Goal: Information Seeking & Learning: Learn about a topic

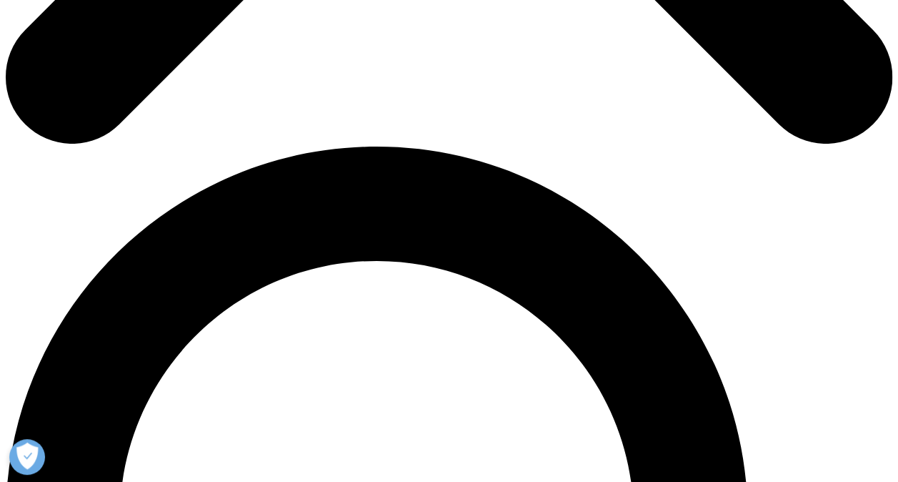
drag, startPoint x: 169, startPoint y: 74, endPoint x: 464, endPoint y: 133, distance: 300.1
drag, startPoint x: 464, startPoint y: 133, endPoint x: 442, endPoint y: 166, distance: 39.8
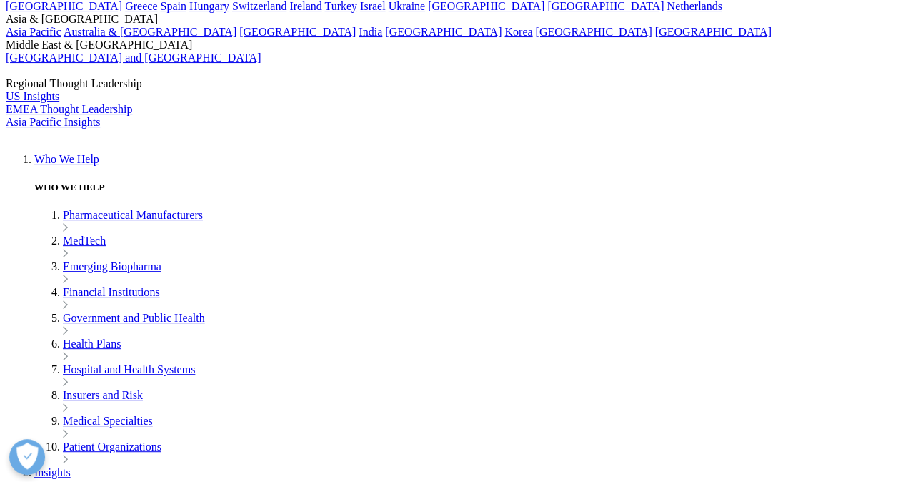
scroll to position [2850, 0]
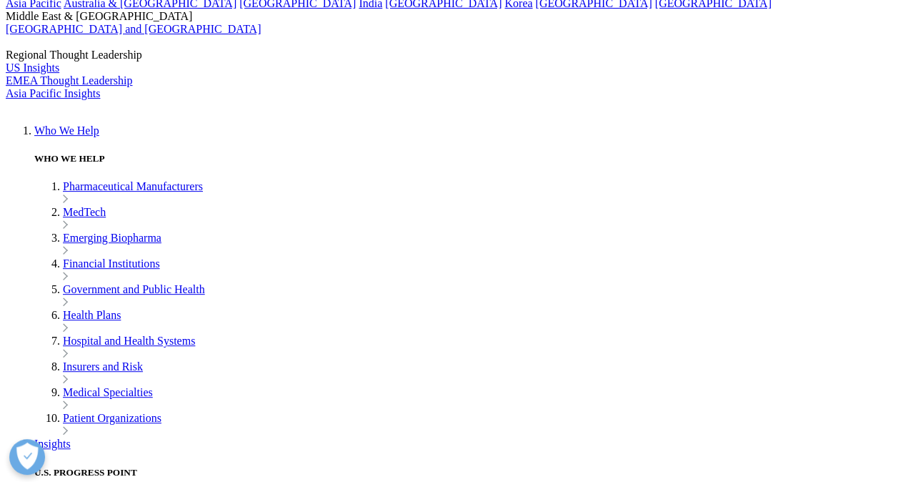
drag, startPoint x: 171, startPoint y: 114, endPoint x: 604, endPoint y: 253, distance: 455.3
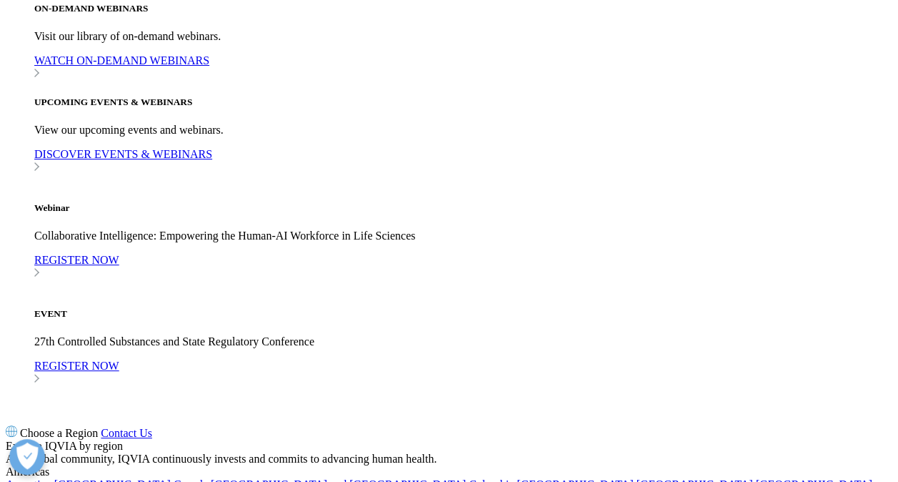
scroll to position [2150, 0]
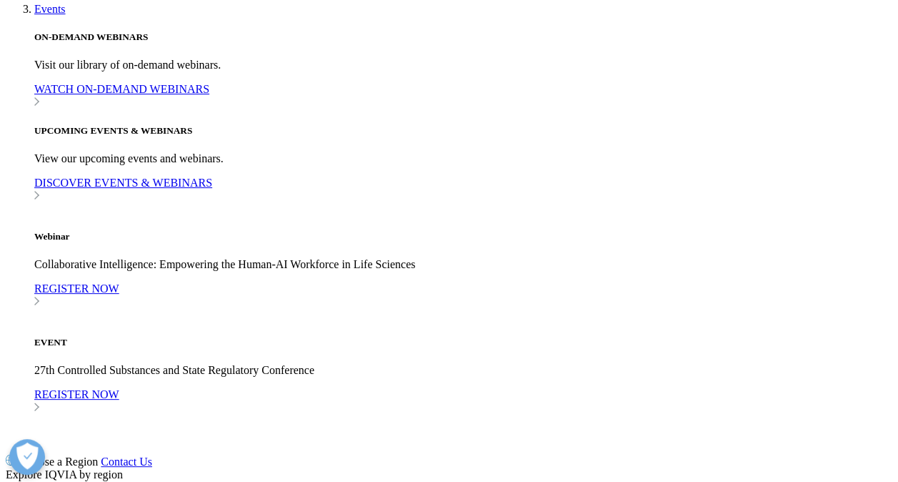
drag, startPoint x: 221, startPoint y: 261, endPoint x: 557, endPoint y: 272, distance: 335.9
drag, startPoint x: 557, startPoint y: 272, endPoint x: 480, endPoint y: 312, distance: 86.9
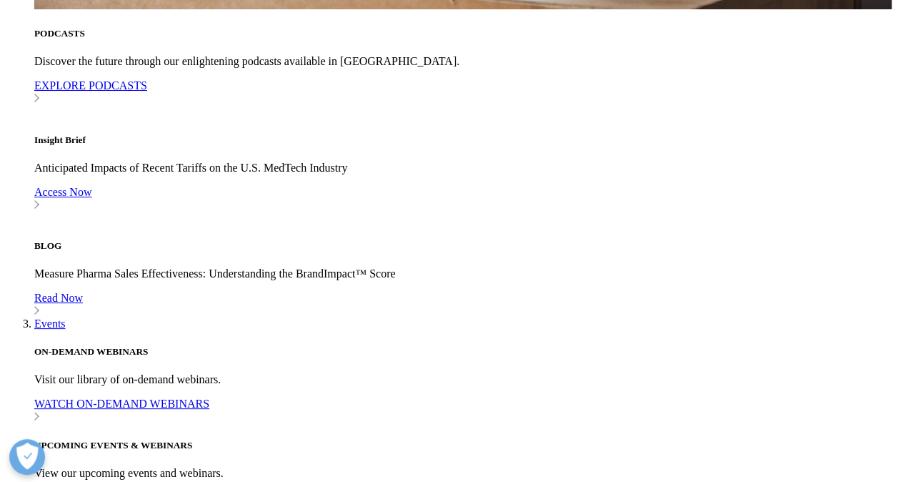
scroll to position [1807, 0]
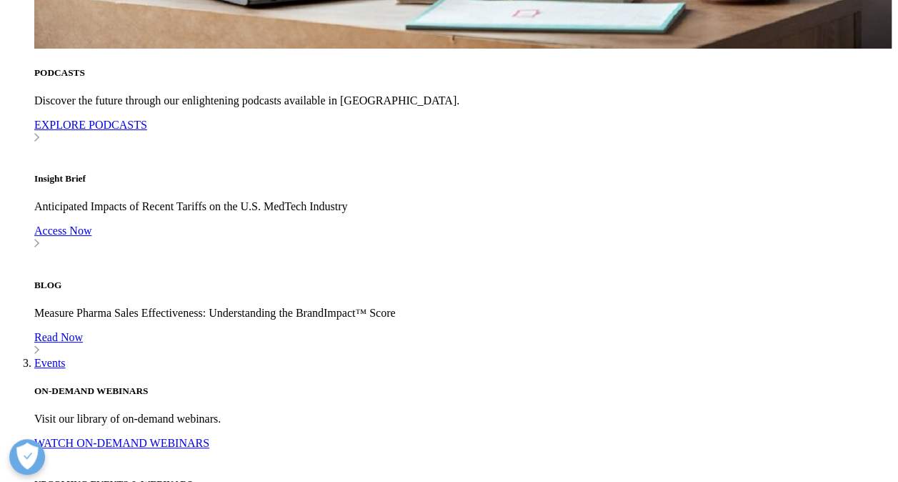
drag, startPoint x: 169, startPoint y: 100, endPoint x: 502, endPoint y: 113, distance: 333.9
drag, startPoint x: 502, startPoint y: 113, endPoint x: 468, endPoint y: 144, distance: 46.5
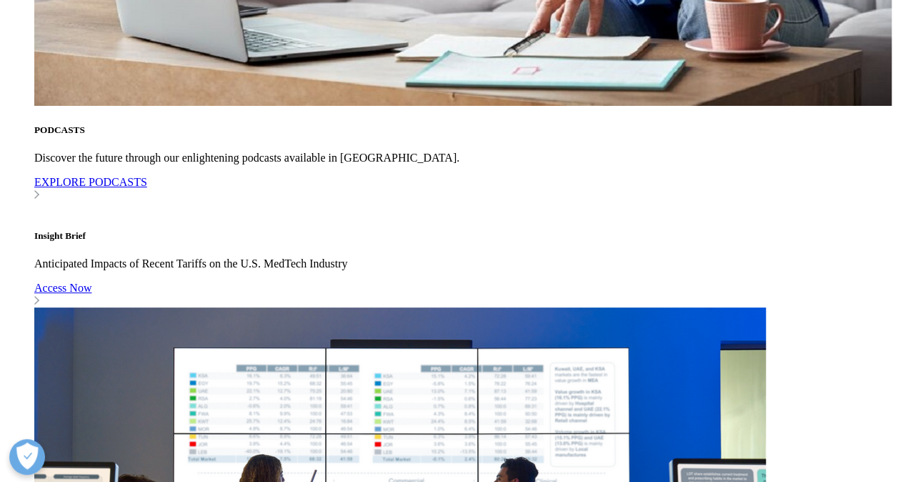
scroll to position [1779, 0]
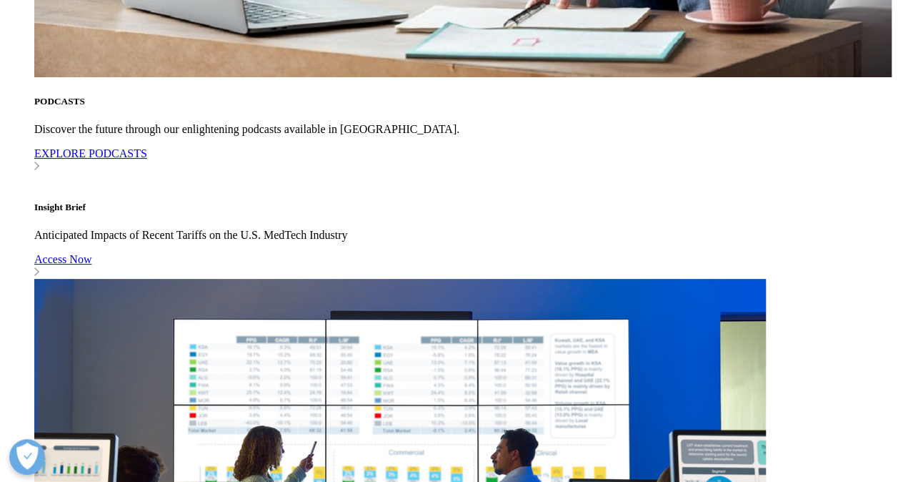
drag, startPoint x: 170, startPoint y: 129, endPoint x: 544, endPoint y: 244, distance: 391.8
drag, startPoint x: 544, startPoint y: 244, endPoint x: 446, endPoint y: 253, distance: 99.0
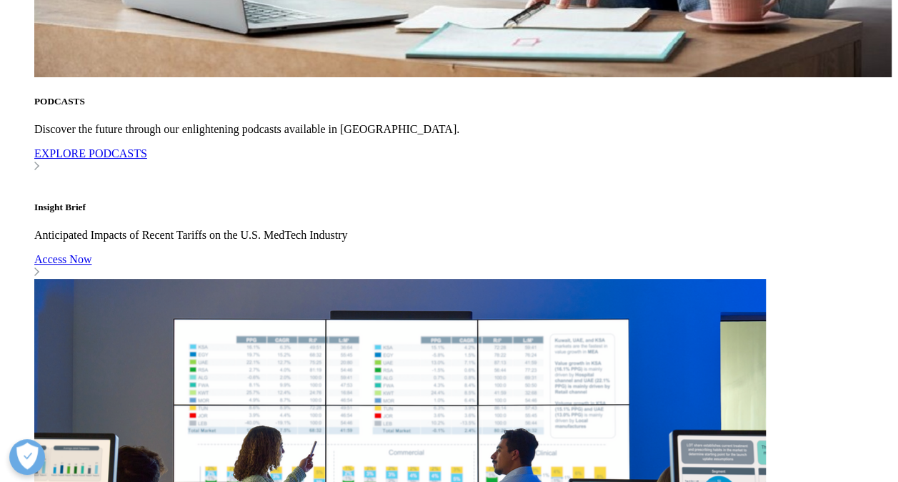
drag, startPoint x: 506, startPoint y: 149, endPoint x: 563, endPoint y: 210, distance: 83.9
drag, startPoint x: 563, startPoint y: 210, endPoint x: 543, endPoint y: 165, distance: 49.3
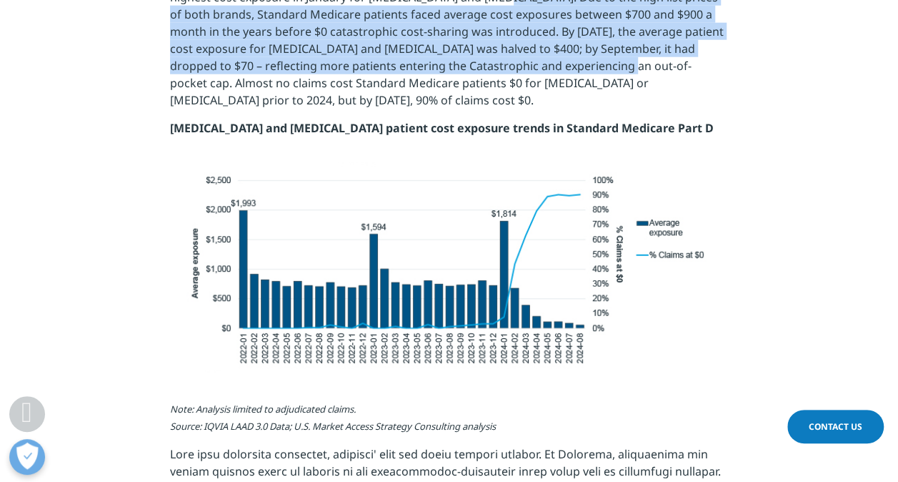
click at [543, 119] on p "Standard Medicare patients begin the year in their Deductible phase of coverage…" at bounding box center [449, 45] width 558 height 148
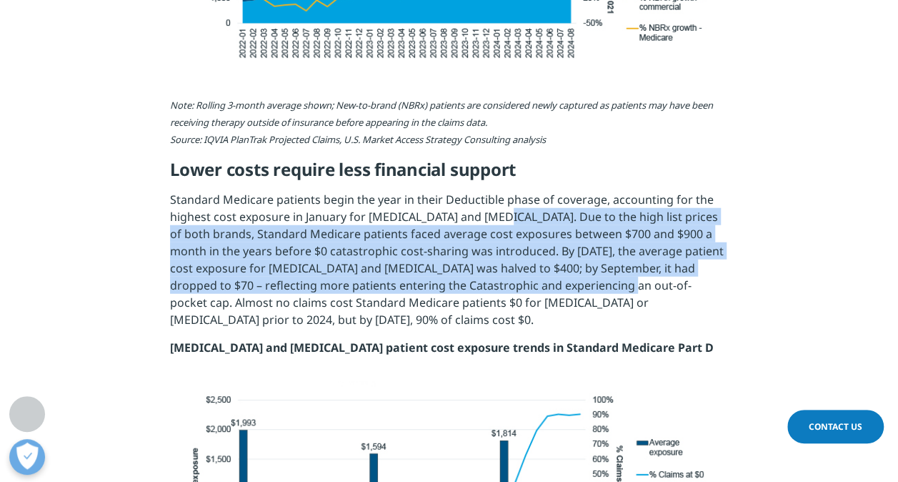
click at [529, 191] on p "Standard Medicare patients begin the year in their Deductible phase of coverage…" at bounding box center [449, 265] width 558 height 148
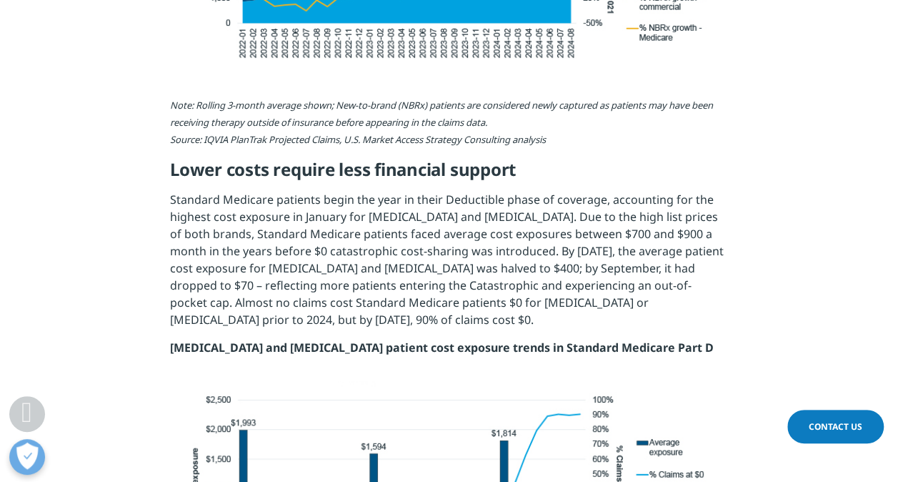
click at [529, 191] on p "Standard Medicare patients begin the year in their Deductible phase of coverage…" at bounding box center [449, 265] width 558 height 148
drag, startPoint x: 529, startPoint y: 164, endPoint x: 650, endPoint y: 164, distance: 121.4
click at [650, 191] on p "Standard Medicare patients begin the year in their Deductible phase of coverage…" at bounding box center [449, 265] width 558 height 148
drag, startPoint x: 650, startPoint y: 164, endPoint x: 614, endPoint y: 243, distance: 86.6
click at [614, 243] on p "Standard Medicare patients begin the year in their Deductible phase of coverage…" at bounding box center [449, 265] width 558 height 148
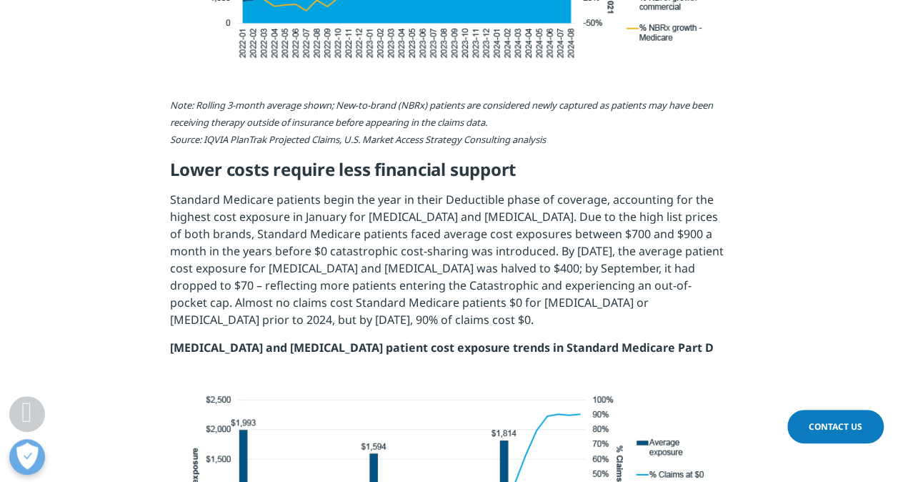
click at [614, 243] on p "Standard Medicare patients begin the year in their Deductible phase of coverage…" at bounding box center [449, 265] width 558 height 148
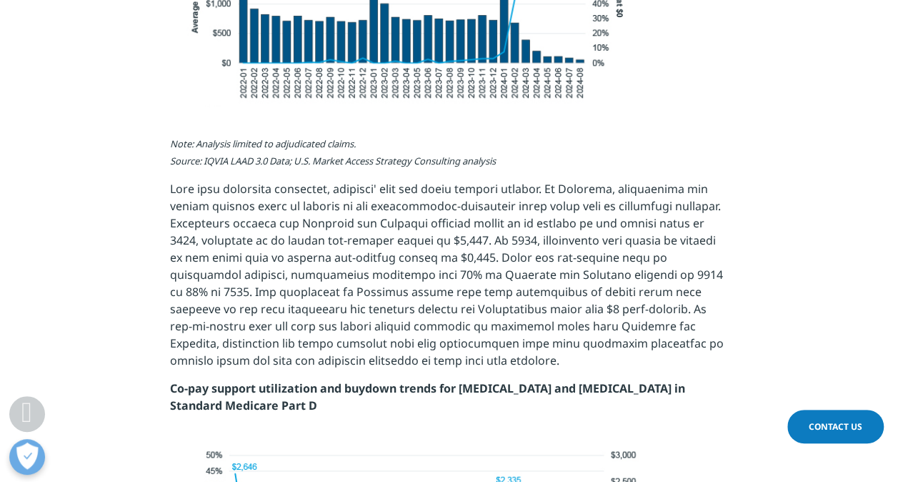
scroll to position [2265, 0]
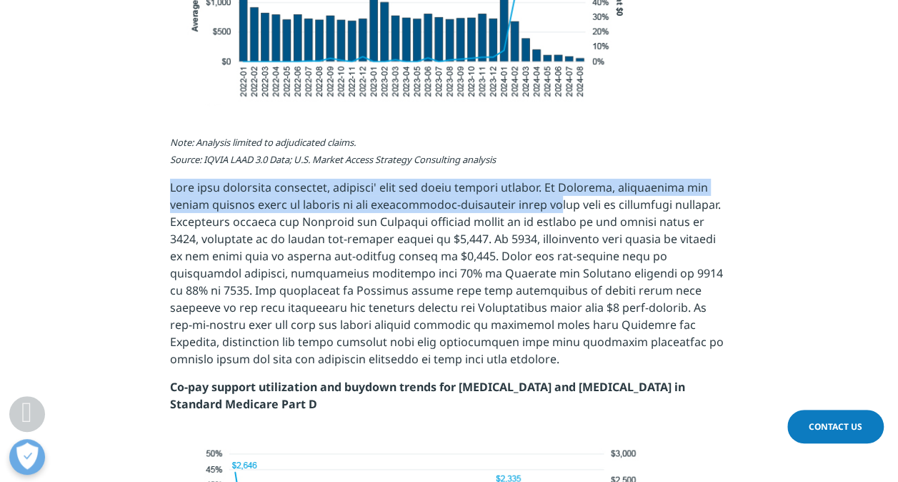
drag, startPoint x: 174, startPoint y: 119, endPoint x: 564, endPoint y: 132, distance: 389.6
click at [564, 179] on p at bounding box center [449, 278] width 558 height 199
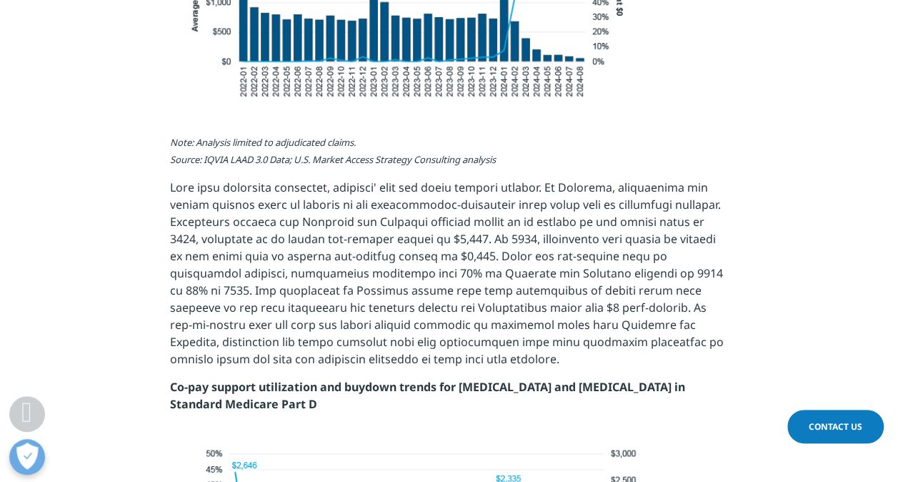
click at [393, 179] on p at bounding box center [449, 278] width 558 height 199
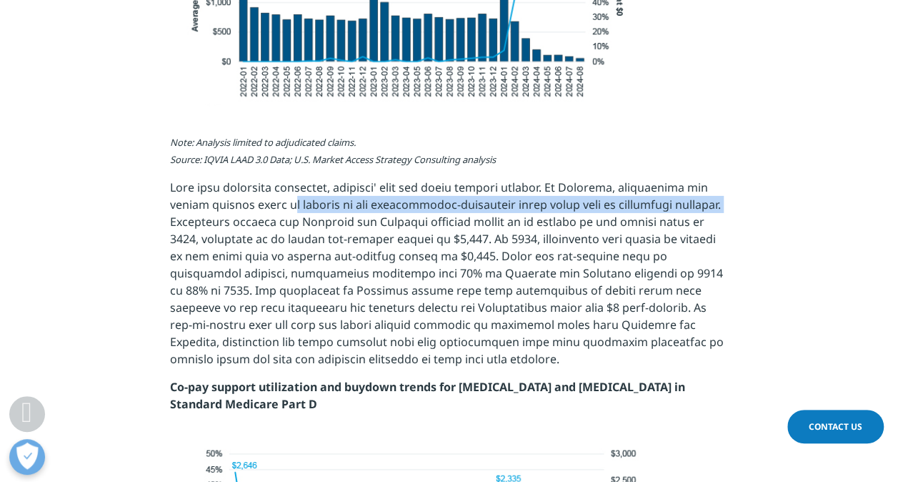
drag, startPoint x: 284, startPoint y: 133, endPoint x: 218, endPoint y: 153, distance: 69.4
click at [218, 179] on p at bounding box center [449, 278] width 558 height 199
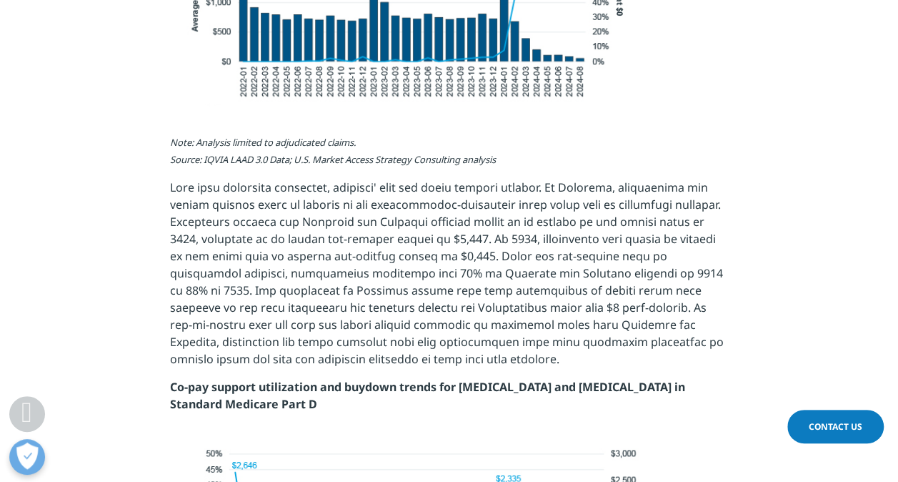
drag, startPoint x: 218, startPoint y: 153, endPoint x: 371, endPoint y: 142, distance: 153.3
click at [371, 179] on p at bounding box center [449, 278] width 558 height 199
click at [563, 179] on p at bounding box center [449, 278] width 558 height 199
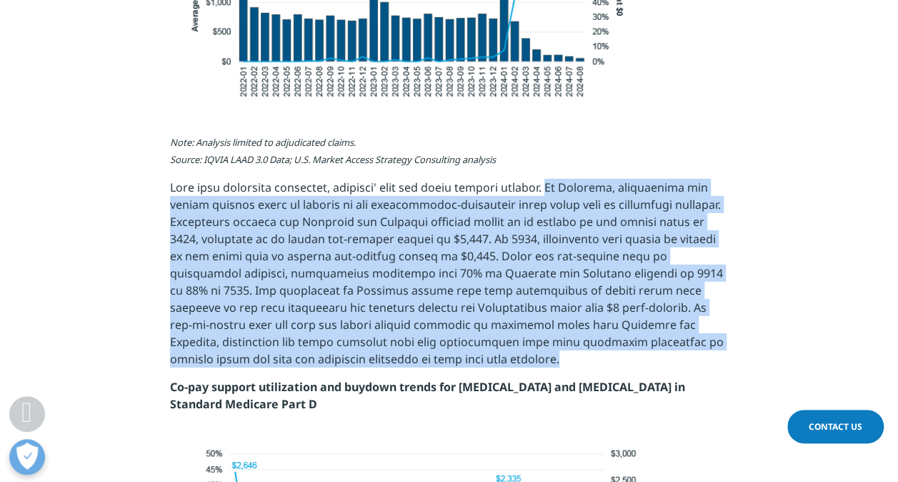
drag, startPoint x: 564, startPoint y: 116, endPoint x: 459, endPoint y: 299, distance: 211.3
click at [459, 299] on p at bounding box center [449, 278] width 558 height 199
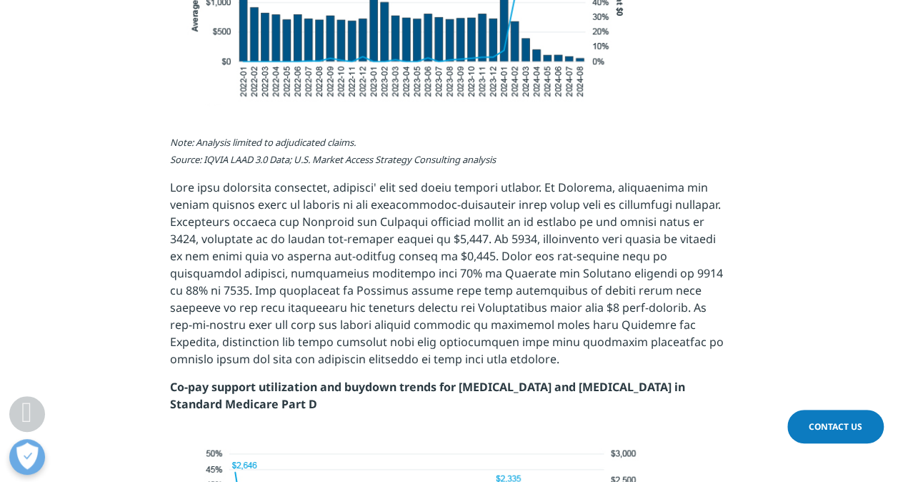
drag, startPoint x: 459, startPoint y: 299, endPoint x: 420, endPoint y: 330, distance: 49.8
click at [420, 378] on p "Co-pay support utilization and buydown trends for [MEDICAL_DATA] and [MEDICAL_D…" at bounding box center [449, 400] width 558 height 45
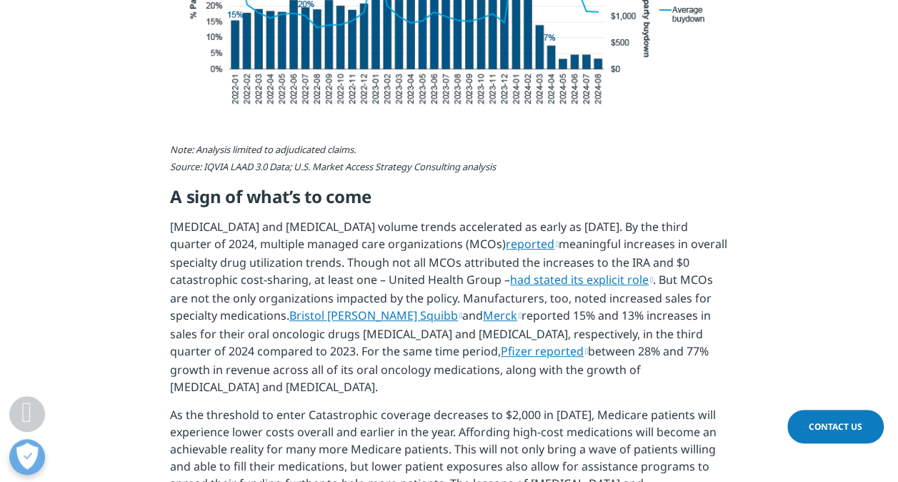
scroll to position [2808, 0]
